Goal: Transaction & Acquisition: Purchase product/service

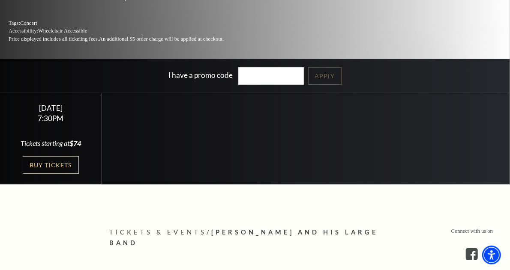
scroll to position [170, 0]
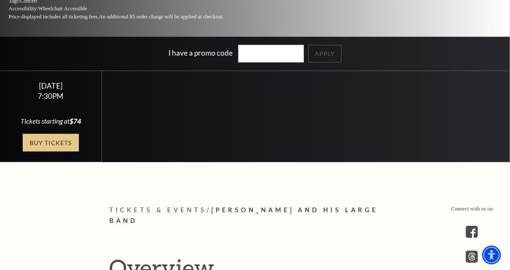
click at [41, 139] on link "Buy Tickets" at bounding box center [51, 143] width 56 height 18
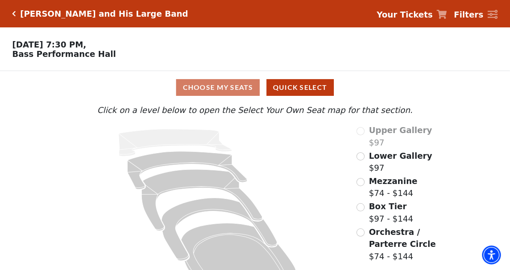
scroll to position [29, 0]
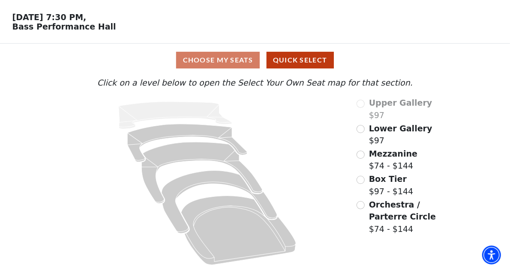
drag, startPoint x: 514, startPoint y: 58, endPoint x: 512, endPoint y: 96, distance: 37.7
click at [509, 96] on html "Skip to main content Enable accessibility for low vision Open the accessibility…" at bounding box center [255, 108] width 510 height 270
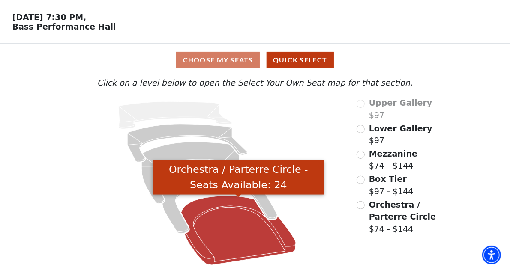
click at [233, 235] on icon "Orchestra / Parterre Circle - Seats Available: 24" at bounding box center [238, 230] width 115 height 69
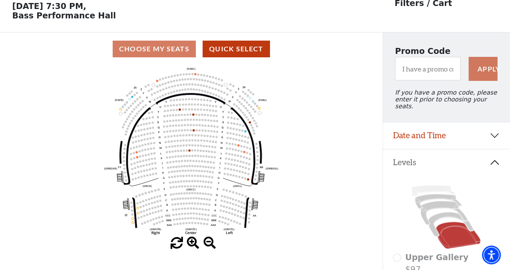
scroll to position [39, 0]
